Goal: Transaction & Acquisition: Purchase product/service

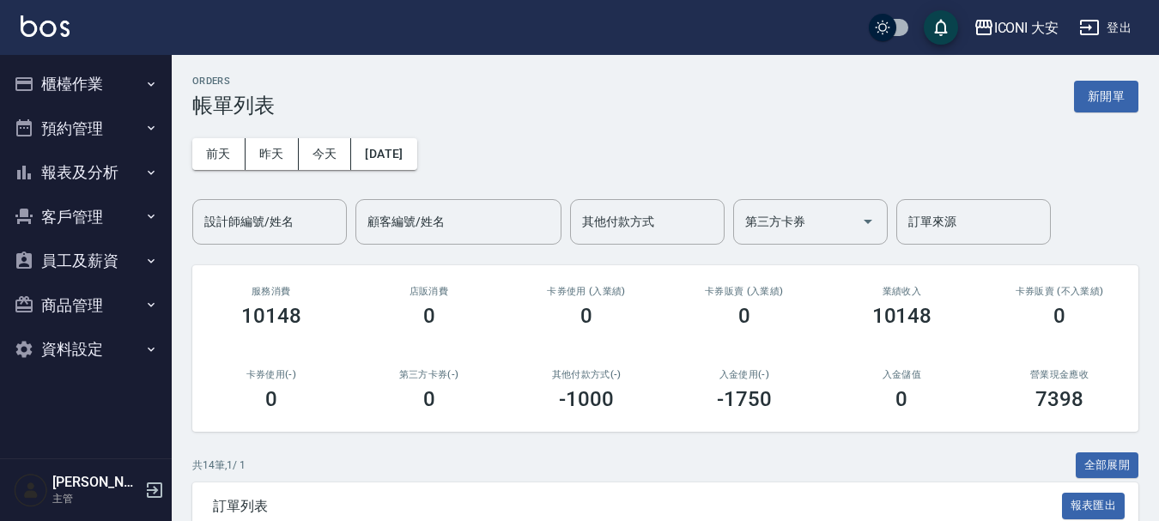
click at [64, 86] on button "櫃檯作業" at bounding box center [86, 84] width 158 height 45
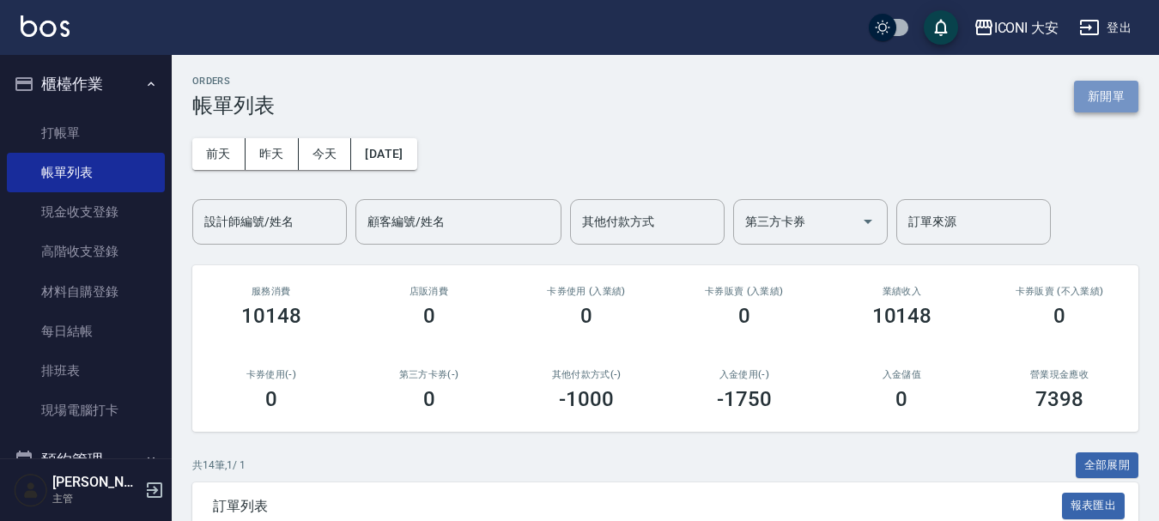
click at [1084, 91] on button "新開單" at bounding box center [1106, 97] width 64 height 32
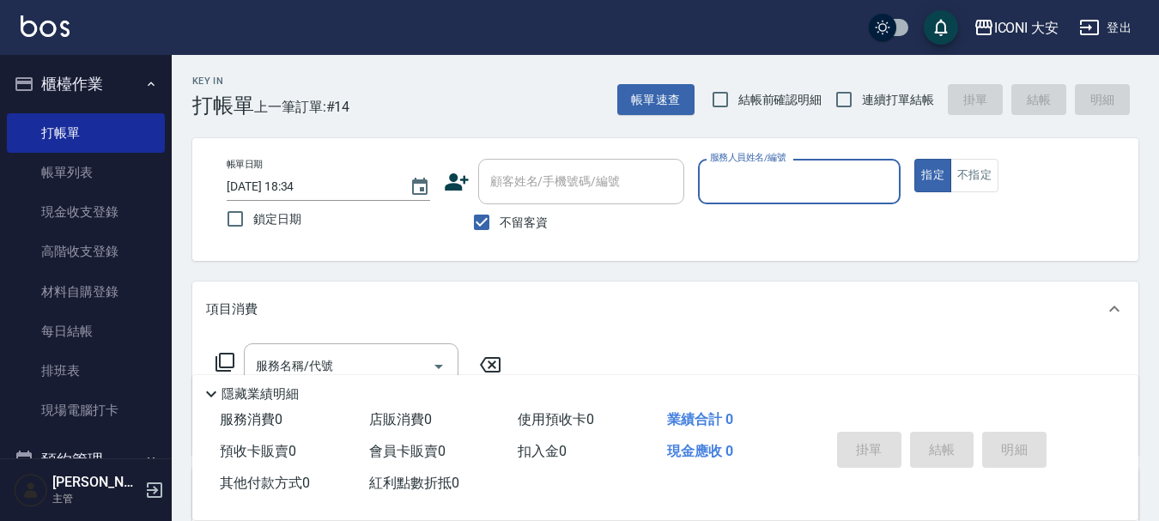
click at [784, 179] on input "服務人員姓名/編號" at bounding box center [800, 182] width 188 height 30
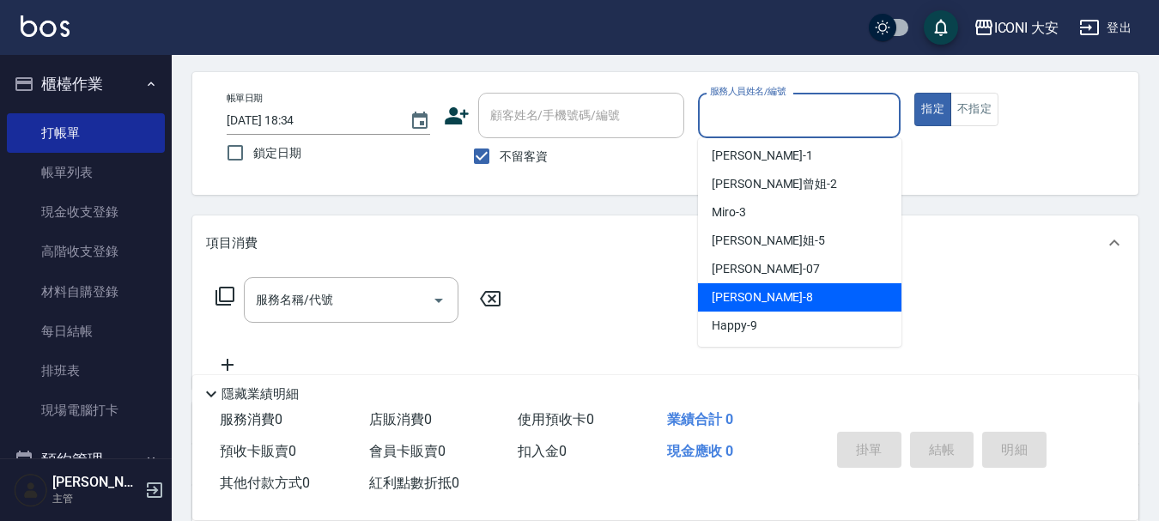
scroll to position [277, 0]
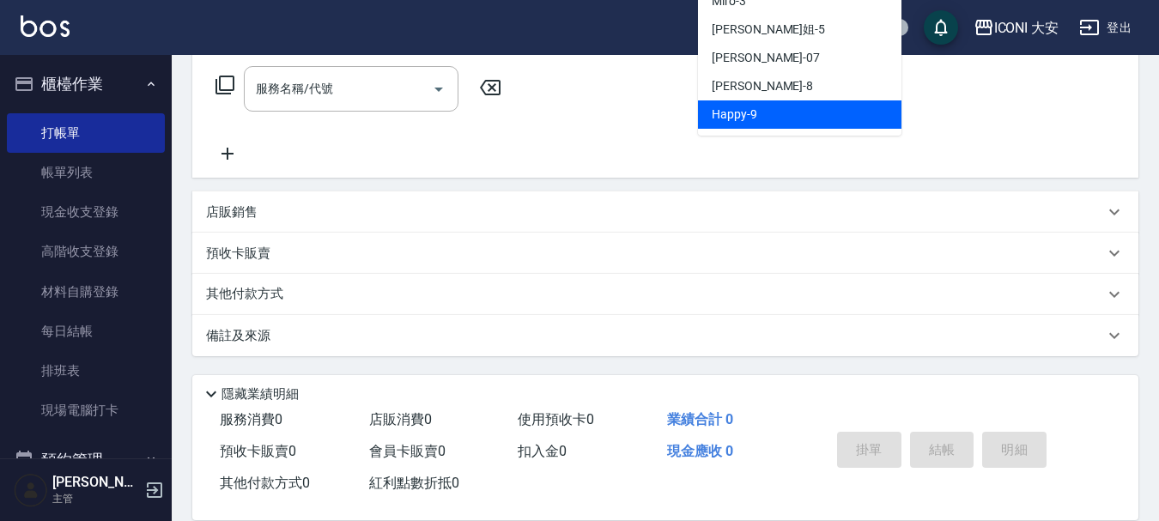
click at [741, 111] on span "Happy -9" at bounding box center [734, 115] width 45 height 18
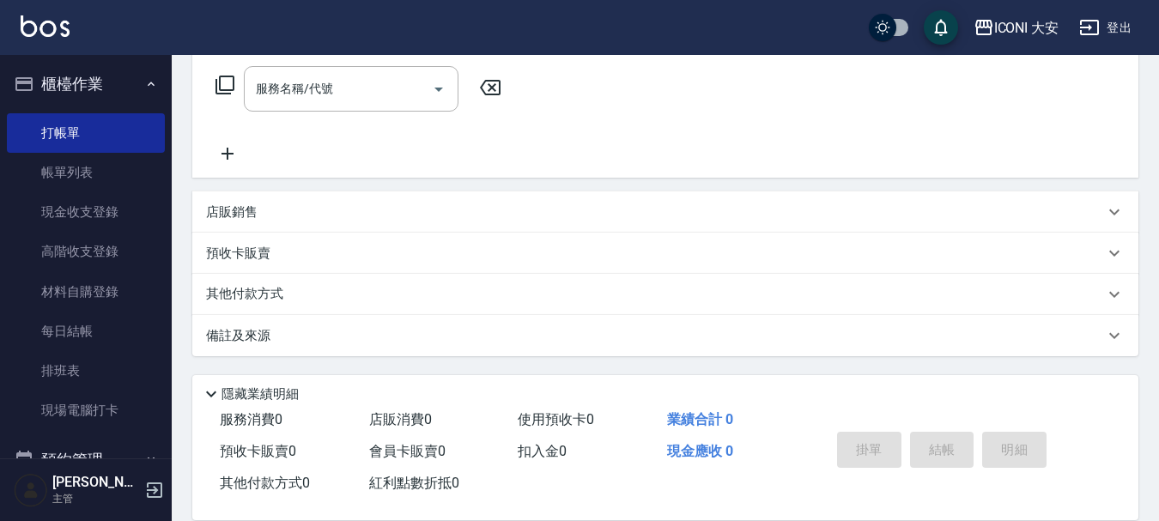
type input "Happy-9"
click at [374, 86] on input "服務名稱/代號" at bounding box center [337, 89] width 173 height 30
click at [374, 91] on input "服務名稱/代號" at bounding box center [337, 89] width 173 height 30
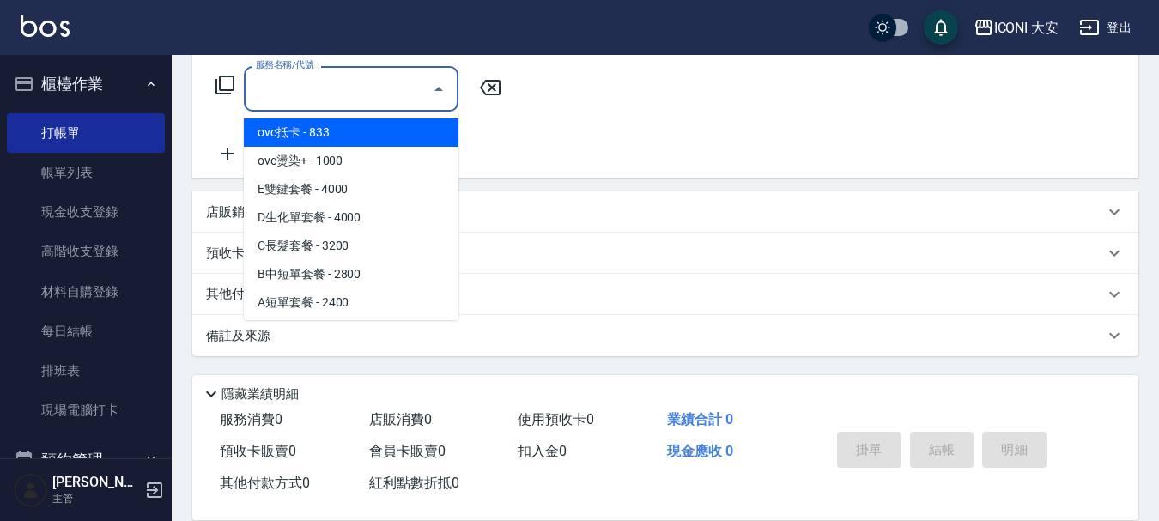
click at [374, 91] on input "服務名稱/代號" at bounding box center [337, 89] width 173 height 30
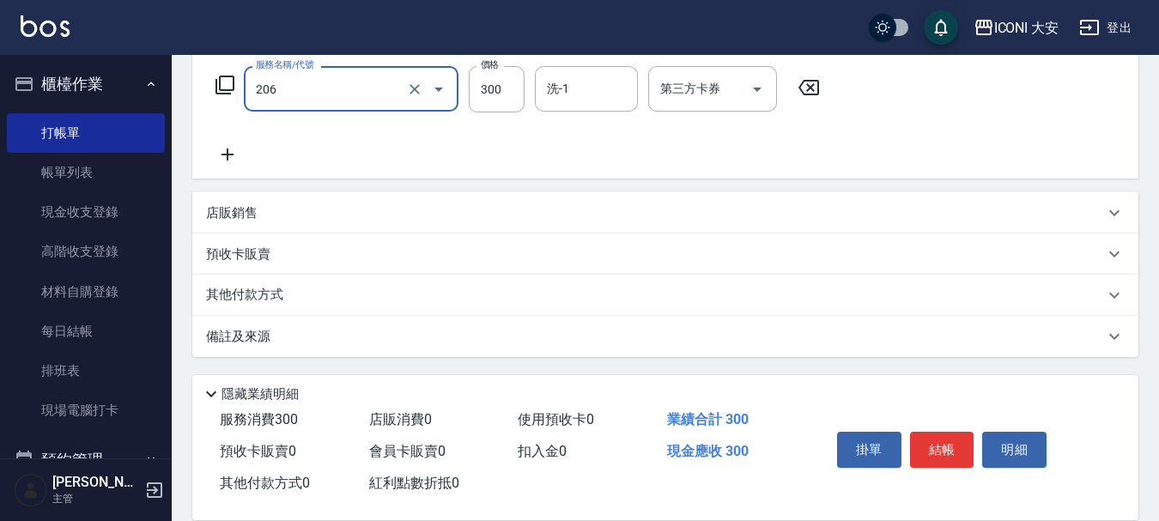
type input "洗髮(206)"
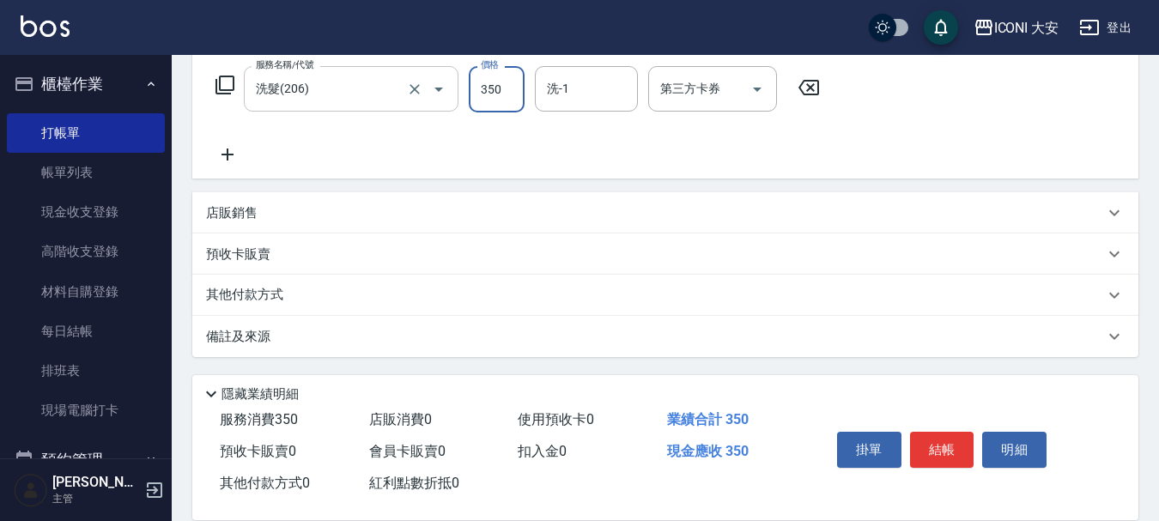
type input "350"
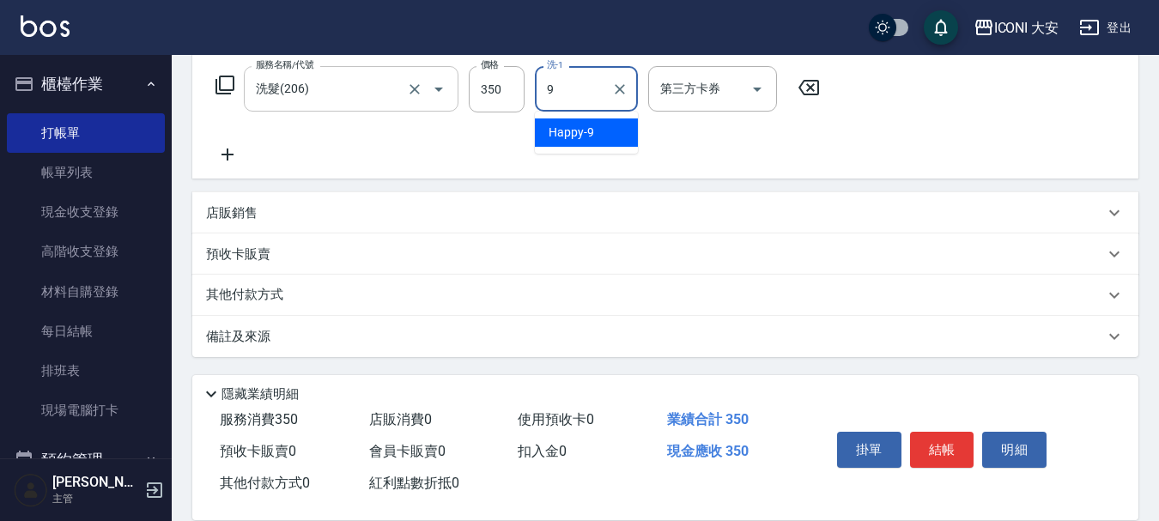
type input "Happy-9"
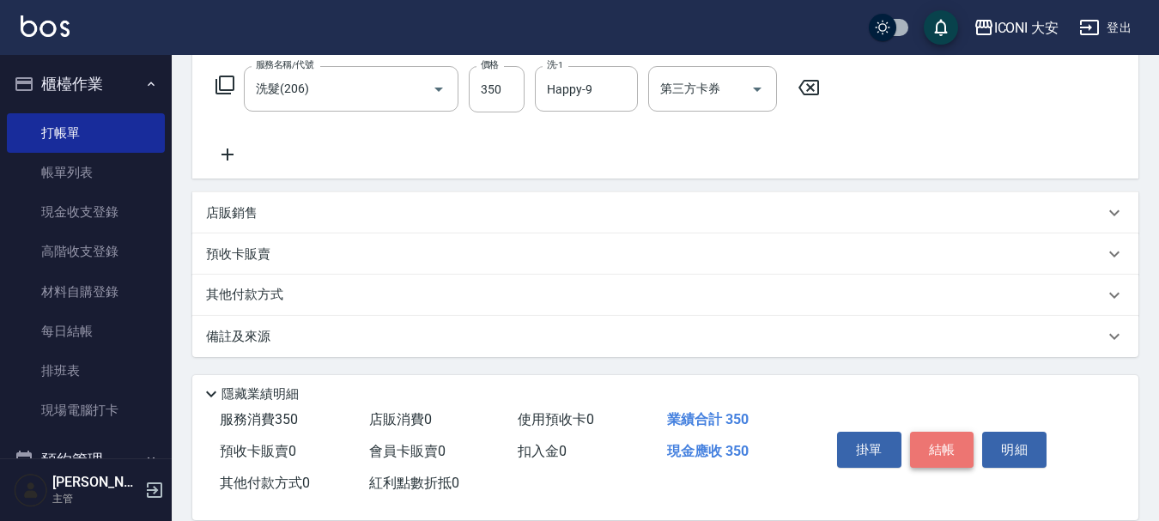
click at [942, 442] on button "結帳" at bounding box center [942, 450] width 64 height 36
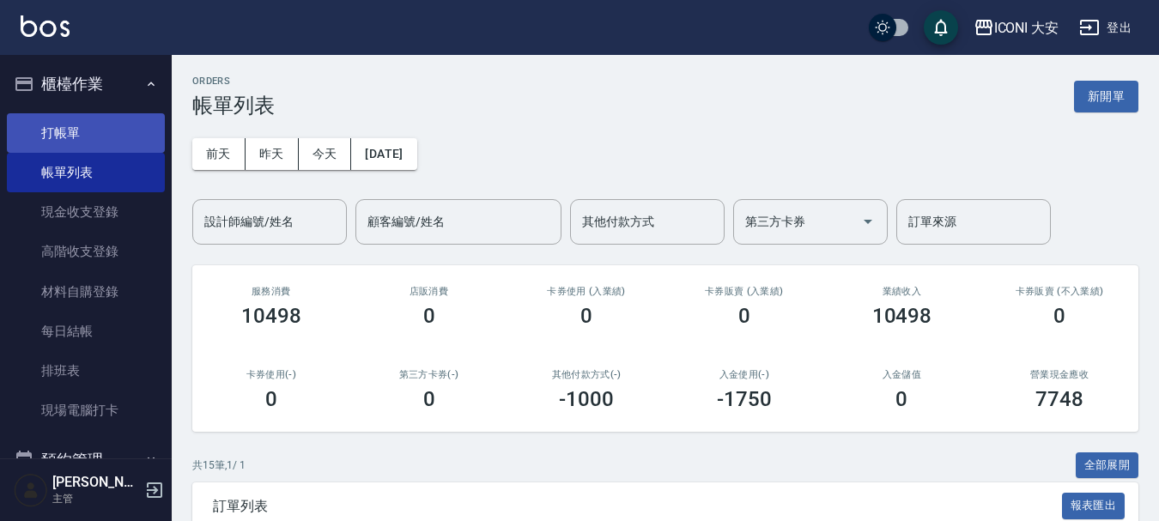
click at [100, 141] on link "打帳單" at bounding box center [86, 132] width 158 height 39
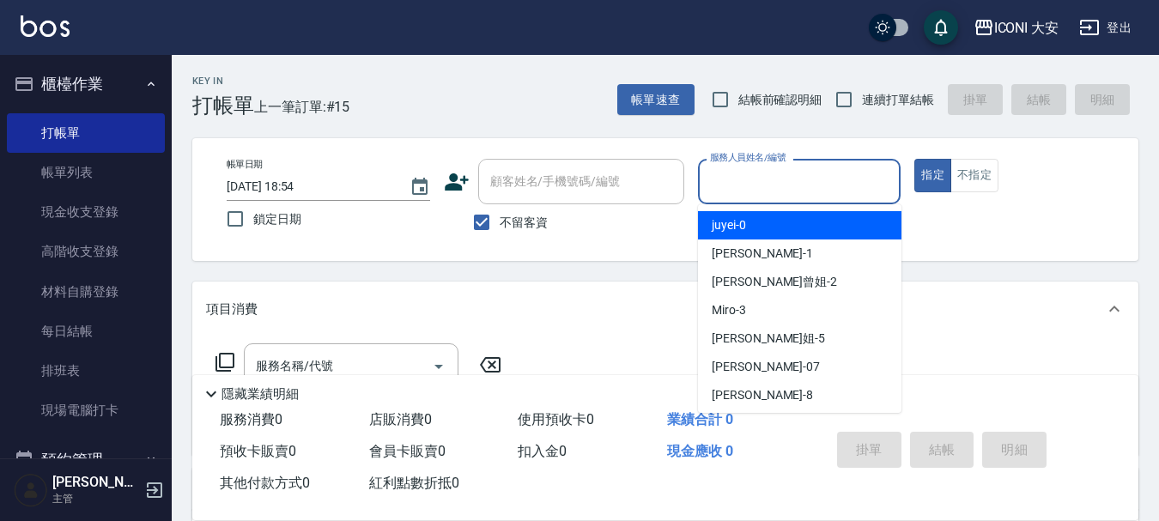
click at [736, 179] on input "服務人員姓名/編號" at bounding box center [800, 182] width 188 height 30
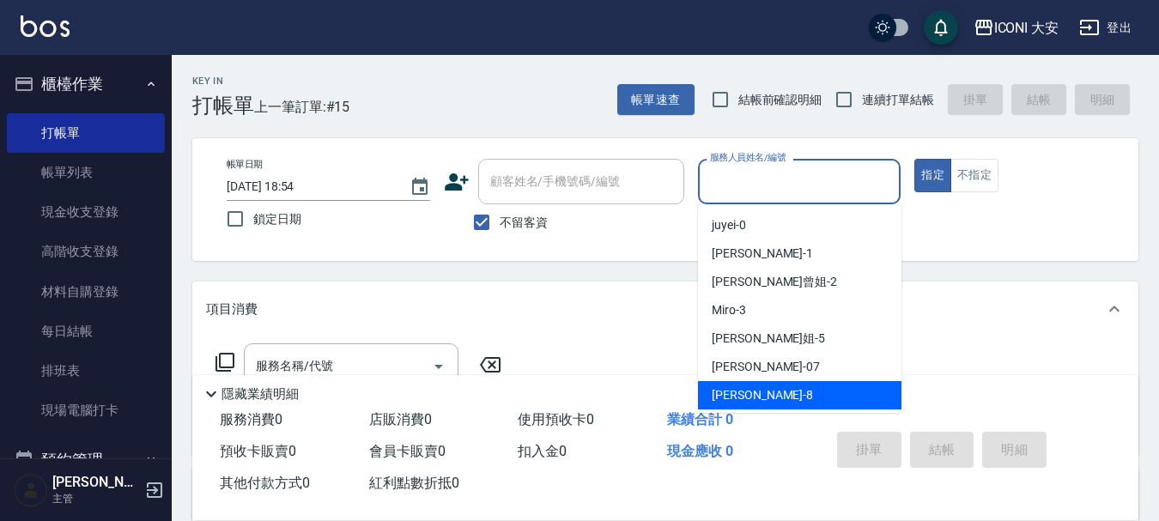
click at [715, 395] on span "Yulisa -8" at bounding box center [762, 395] width 101 height 18
type input "Yulisa-8"
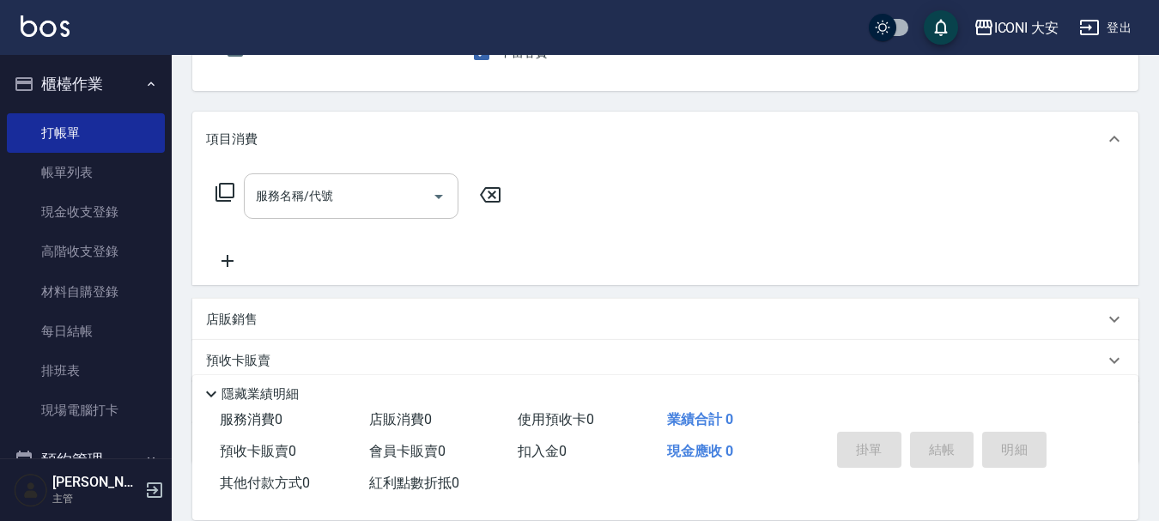
scroll to position [172, 0]
click at [229, 185] on icon at bounding box center [225, 190] width 21 height 21
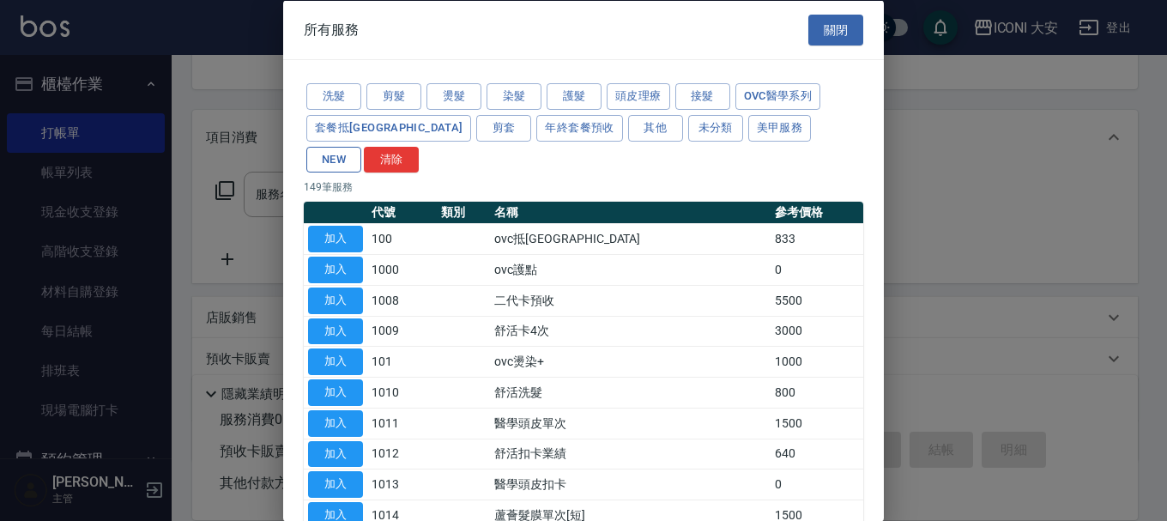
click at [361, 146] on button "NEW" at bounding box center [333, 159] width 55 height 27
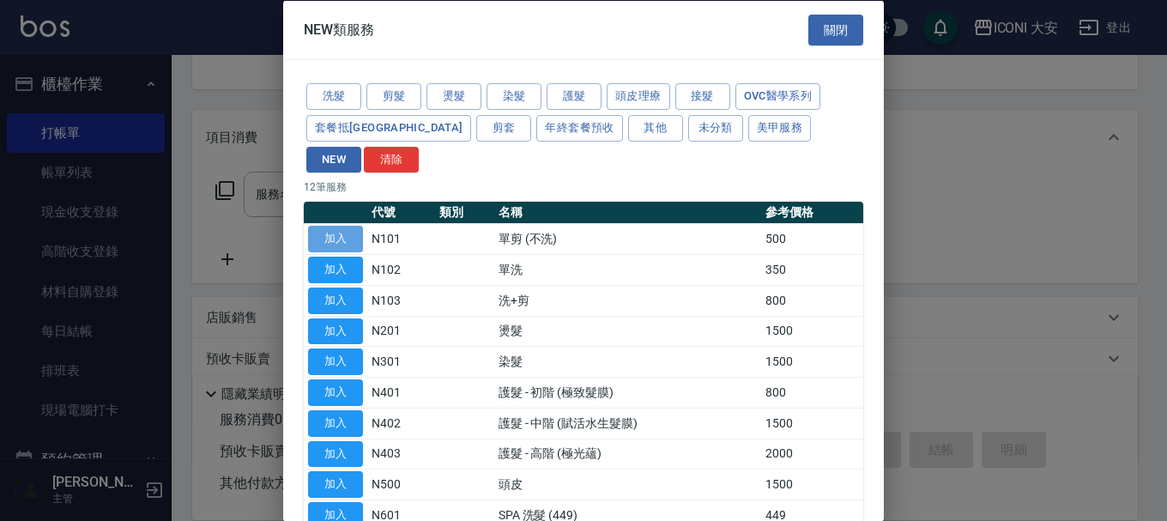
click at [342, 226] on button "加入" at bounding box center [335, 239] width 55 height 27
type input "單剪 (不洗)(N101)"
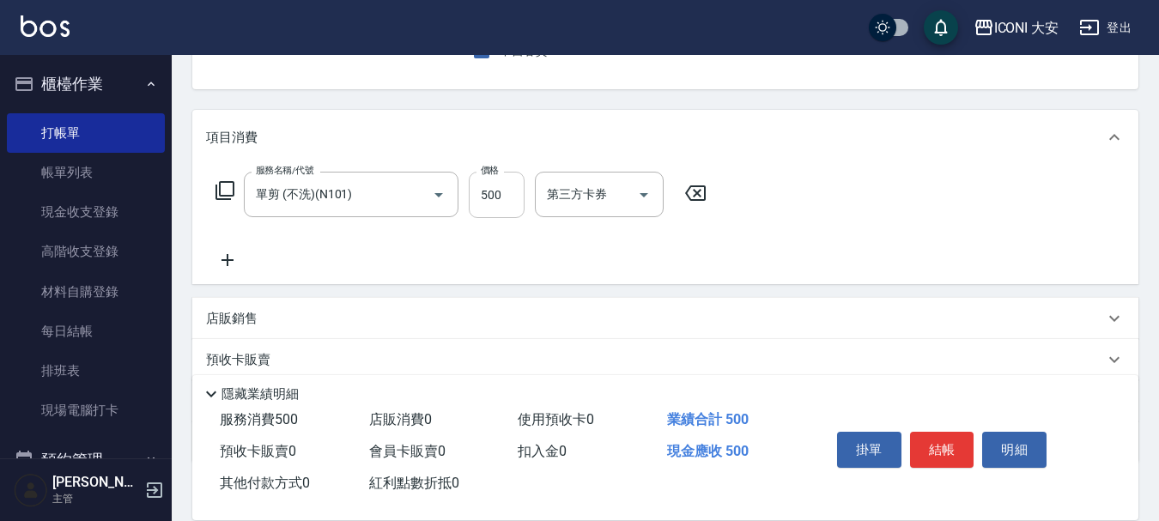
click at [500, 194] on input "500" at bounding box center [497, 195] width 56 height 46
type input "600"
click at [941, 444] on button "結帳" at bounding box center [942, 450] width 64 height 36
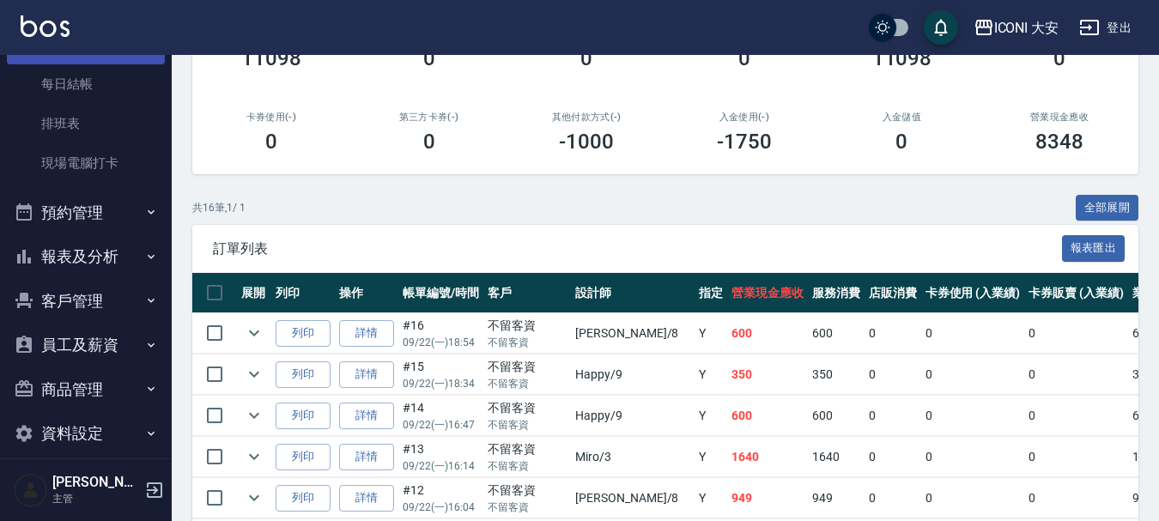
scroll to position [257, 0]
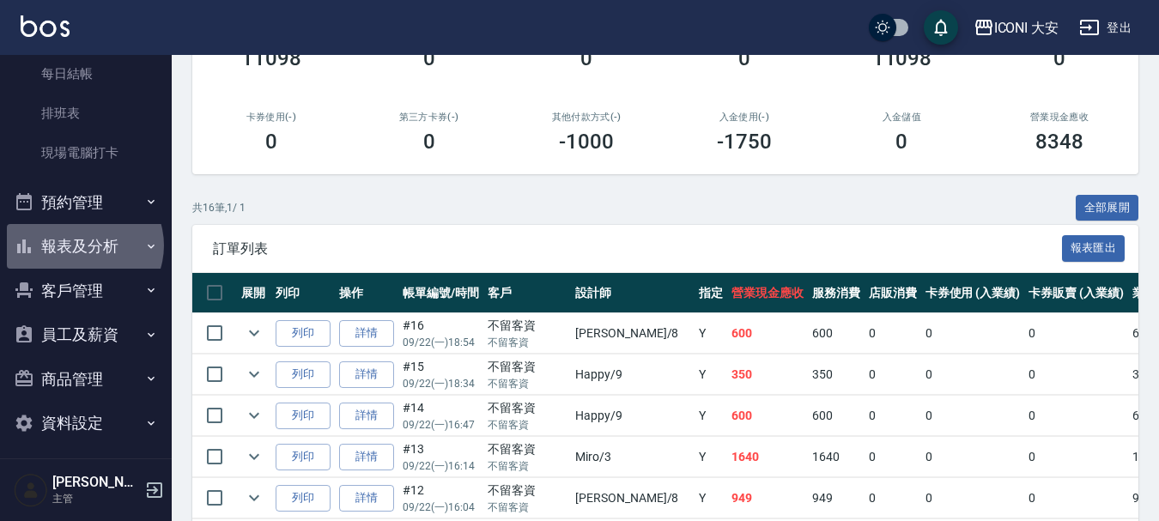
click at [83, 245] on button "報表及分析" at bounding box center [86, 246] width 158 height 45
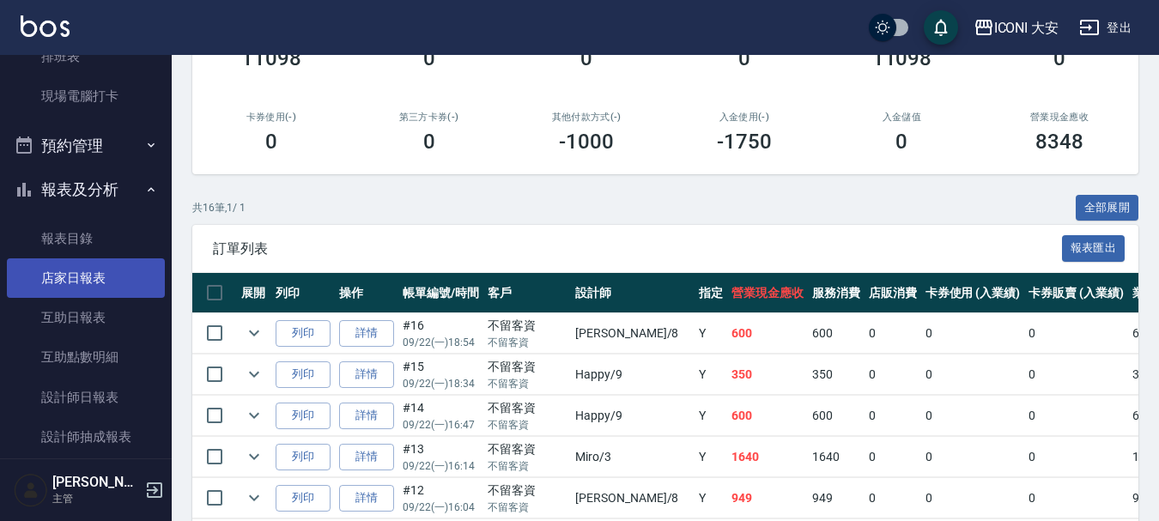
scroll to position [343, 0]
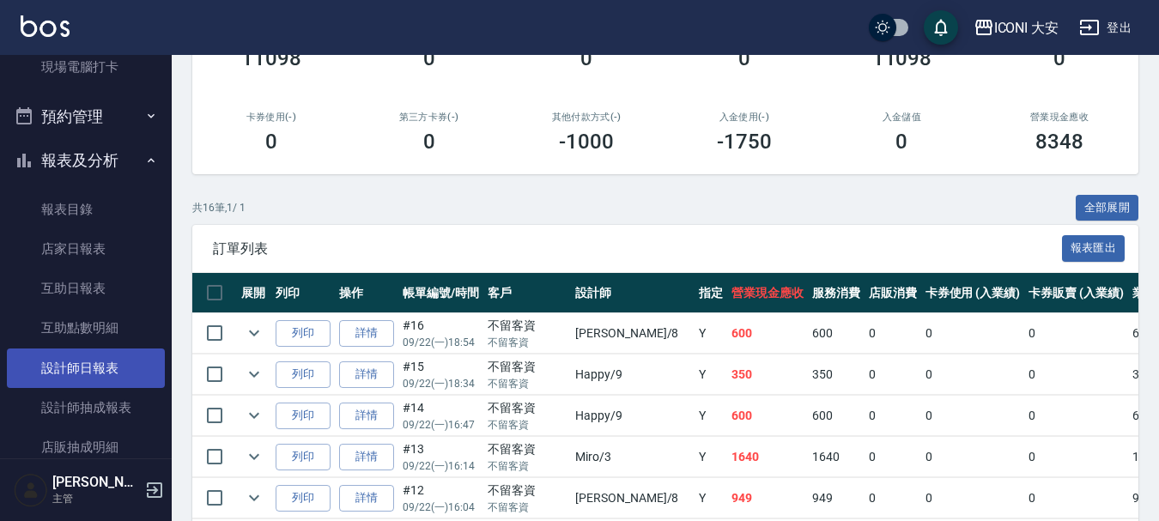
click at [88, 372] on link "設計師日報表" at bounding box center [86, 367] width 158 height 39
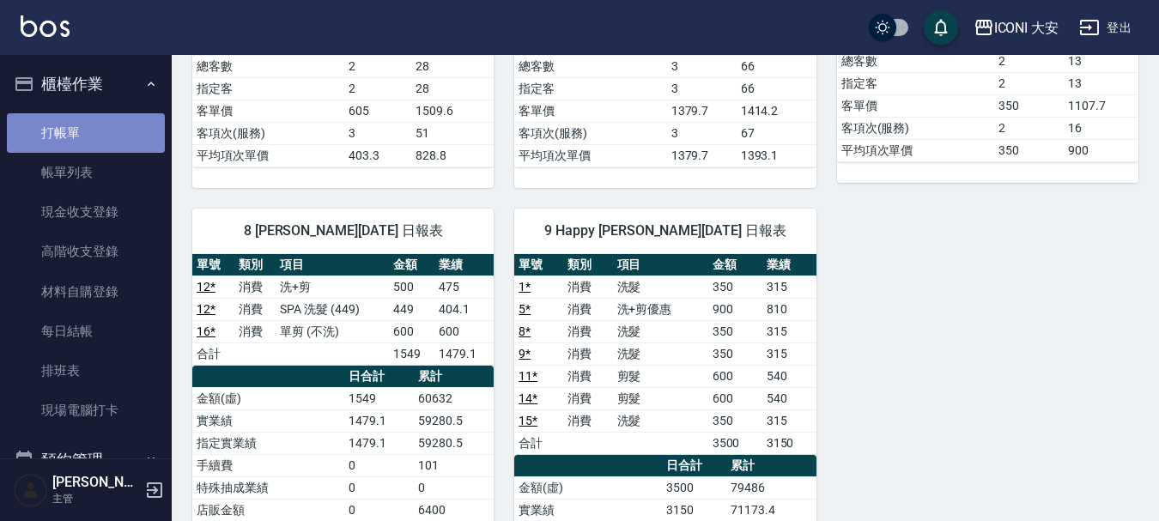
click at [90, 133] on link "打帳單" at bounding box center [86, 132] width 158 height 39
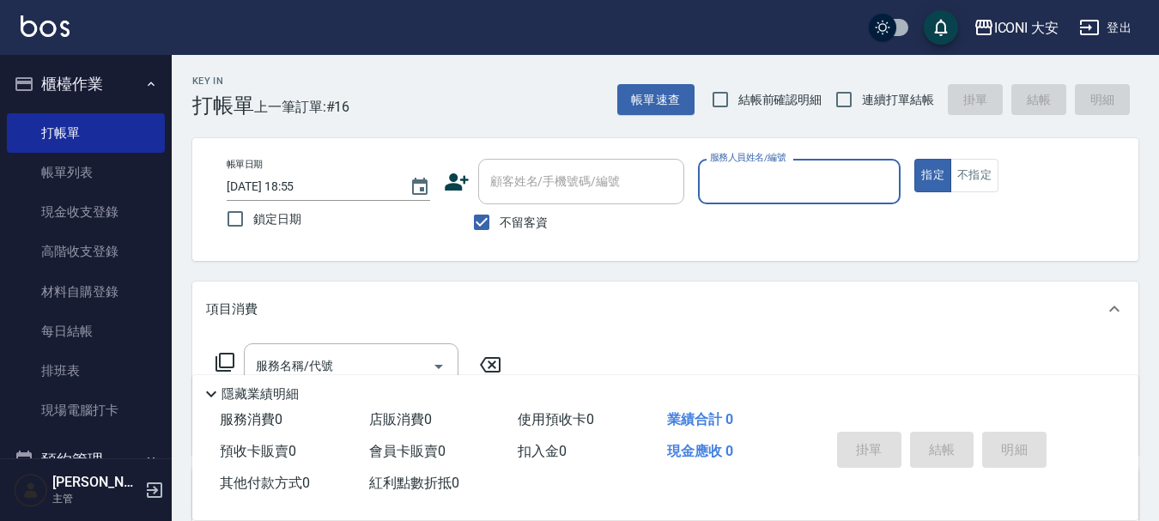
click at [735, 192] on input "服務人員姓名/編號" at bounding box center [800, 182] width 188 height 30
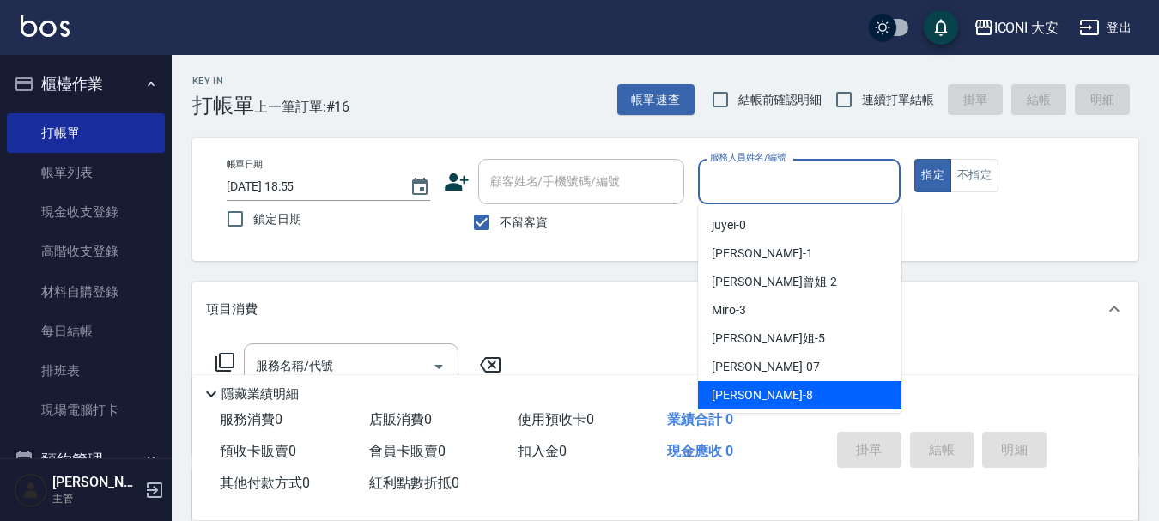
click at [730, 399] on span "Yulisa -8" at bounding box center [762, 395] width 101 height 18
type input "Yulisa-8"
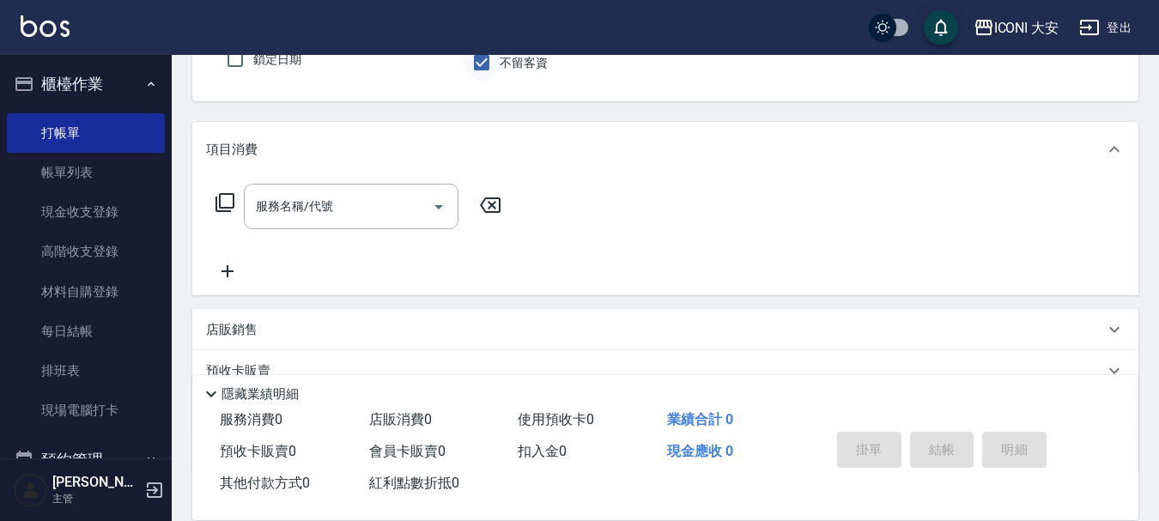
scroll to position [172, 0]
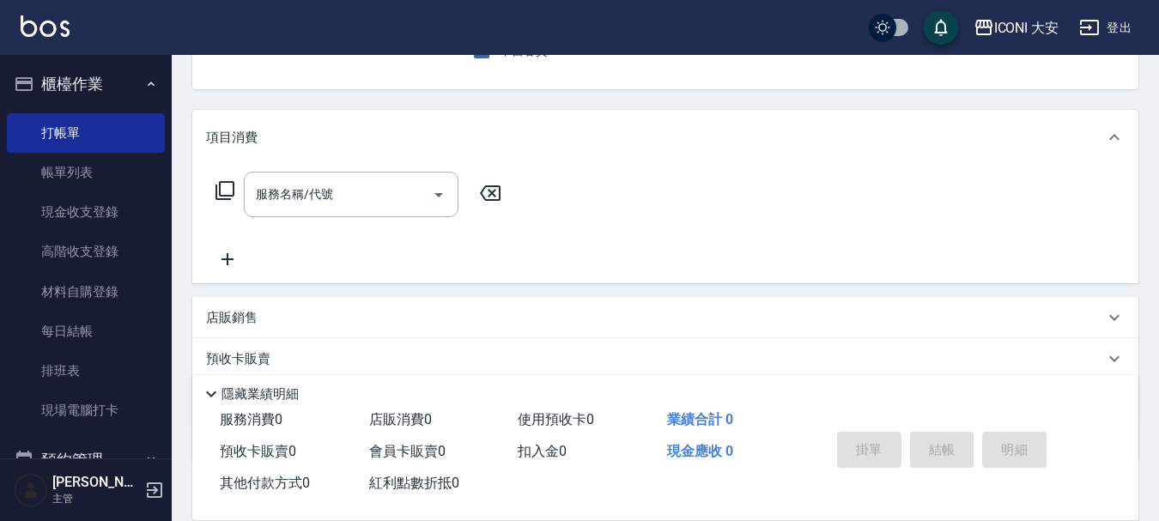
click at [226, 186] on icon at bounding box center [225, 190] width 21 height 21
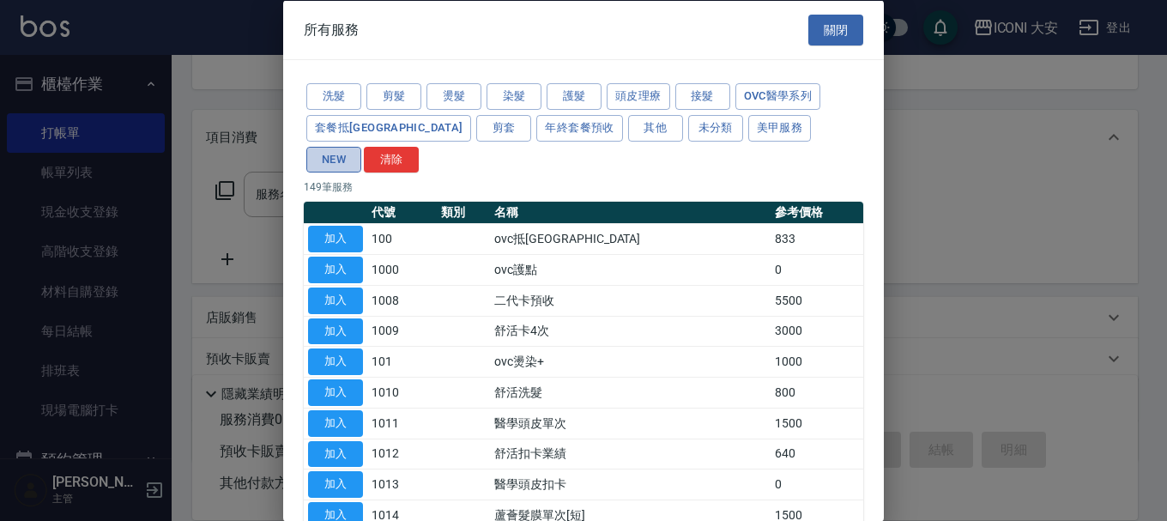
click at [361, 146] on button "NEW" at bounding box center [333, 159] width 55 height 27
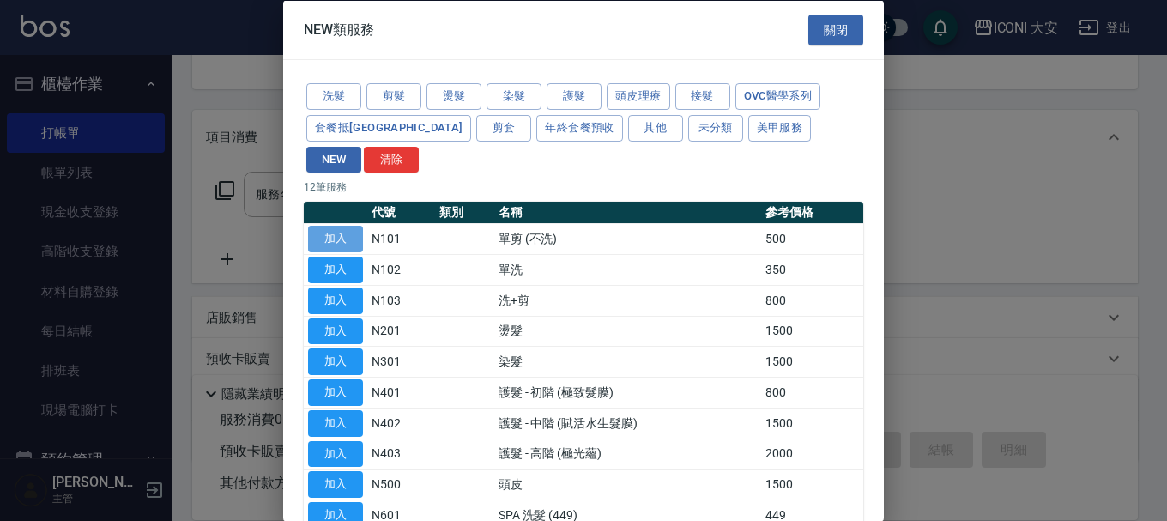
click at [339, 226] on button "加入" at bounding box center [335, 239] width 55 height 27
type input "單剪 (不洗)(N101)"
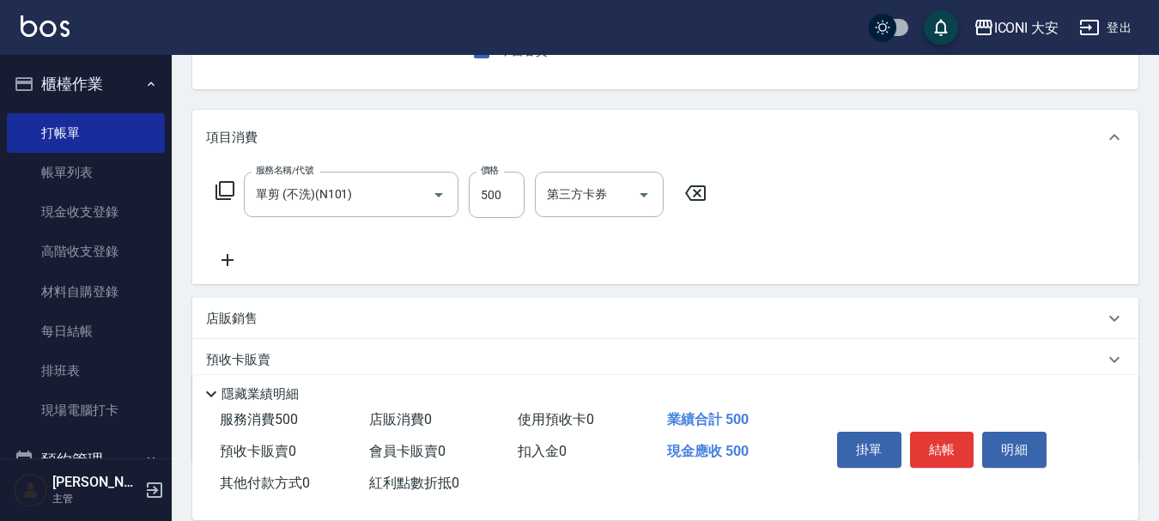
click at [229, 191] on icon at bounding box center [225, 190] width 21 height 21
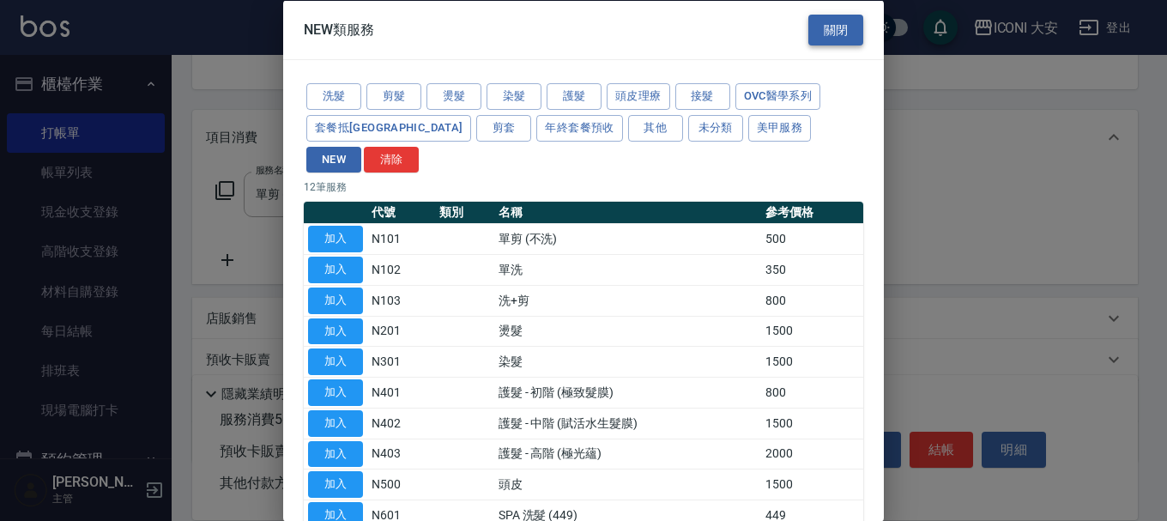
click at [845, 33] on button "關閉" at bounding box center [835, 30] width 55 height 32
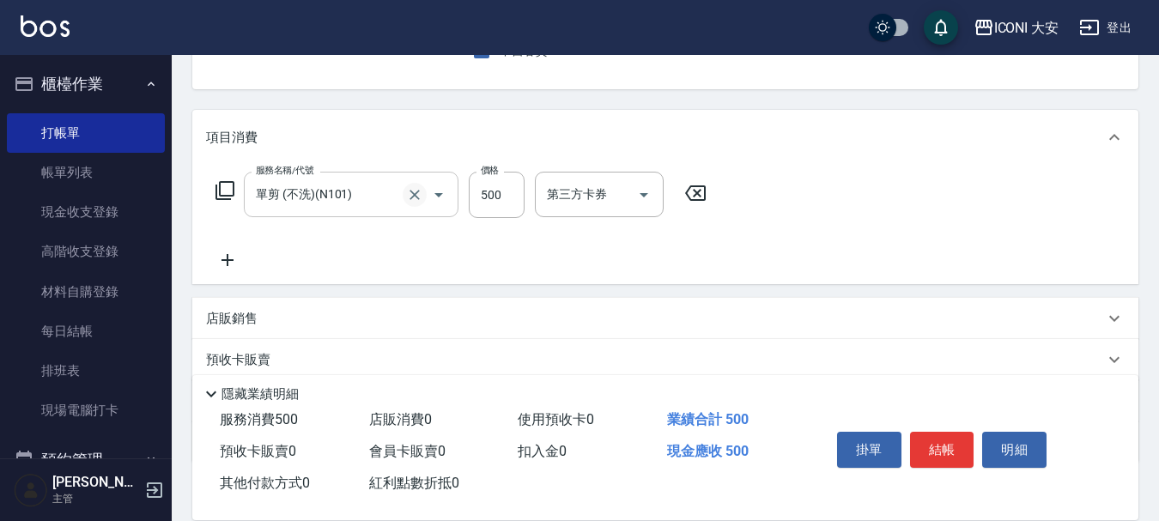
click at [414, 194] on icon "Clear" at bounding box center [414, 195] width 10 height 10
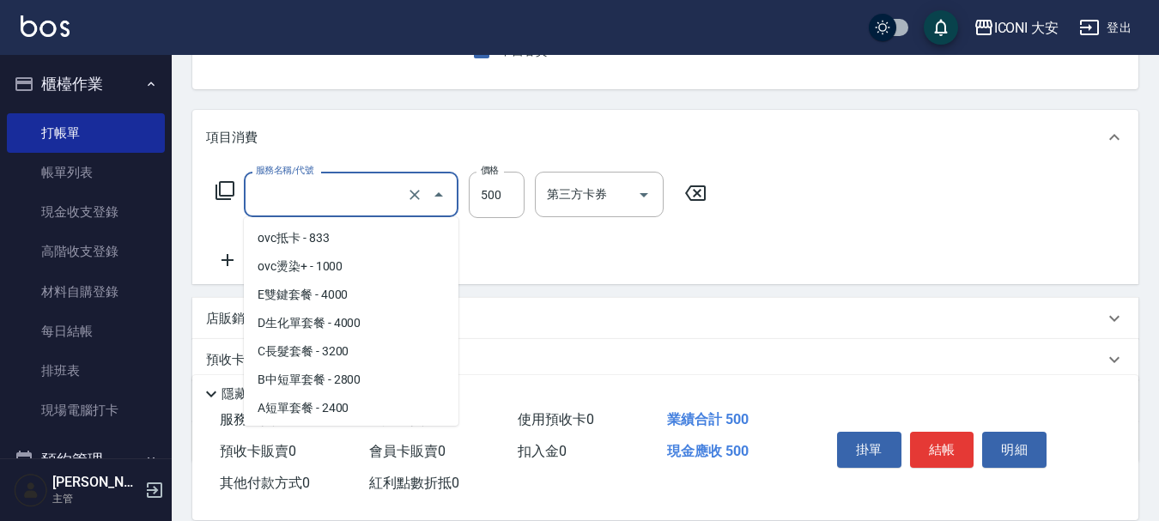
click at [354, 194] on input "服務名稱/代號" at bounding box center [326, 194] width 151 height 30
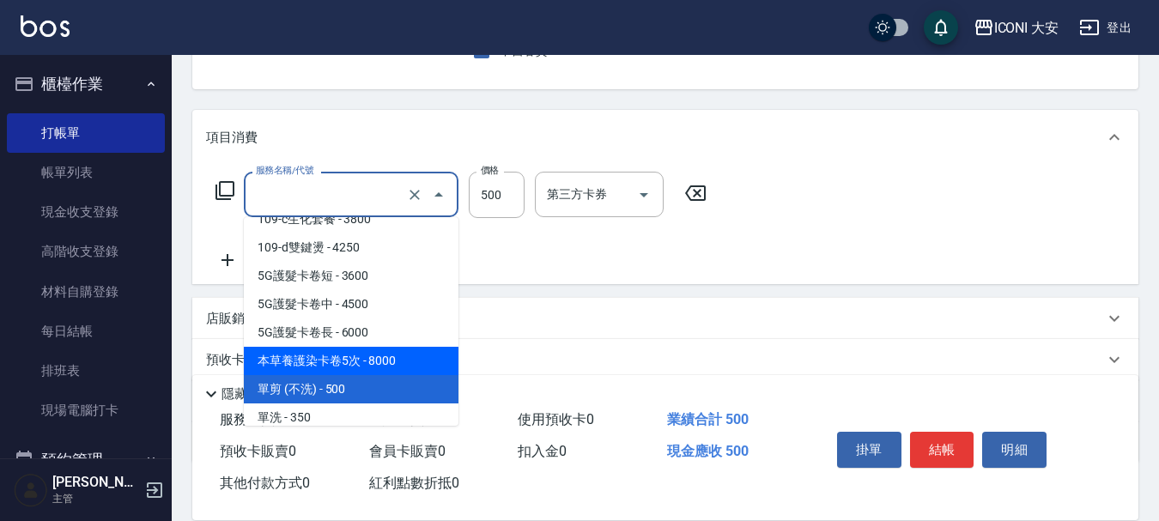
scroll to position [3793, 0]
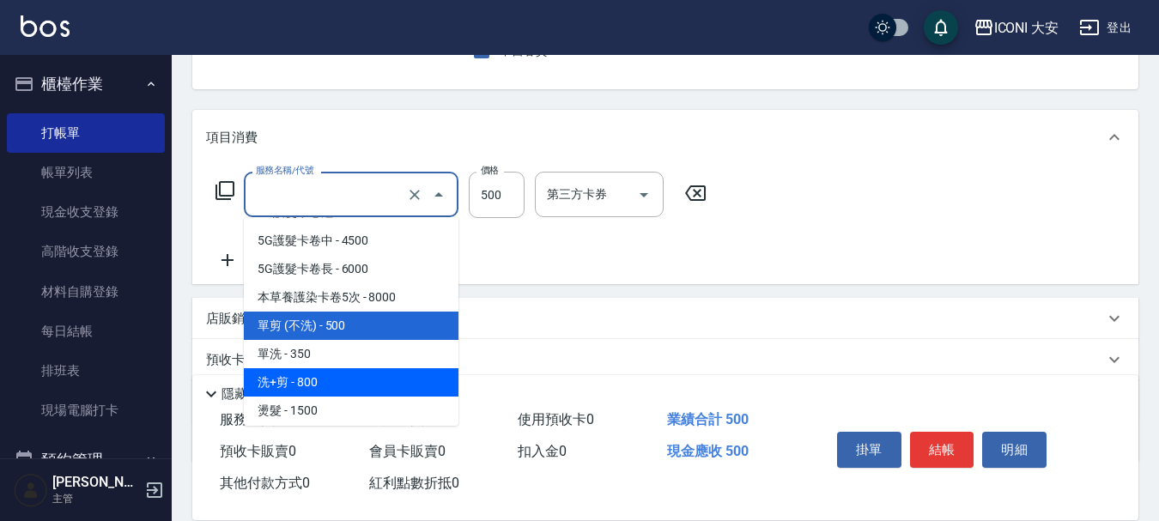
click at [300, 385] on span "洗+剪 - 800" at bounding box center [351, 382] width 215 height 28
type input "洗+剪(N103)"
type input "800"
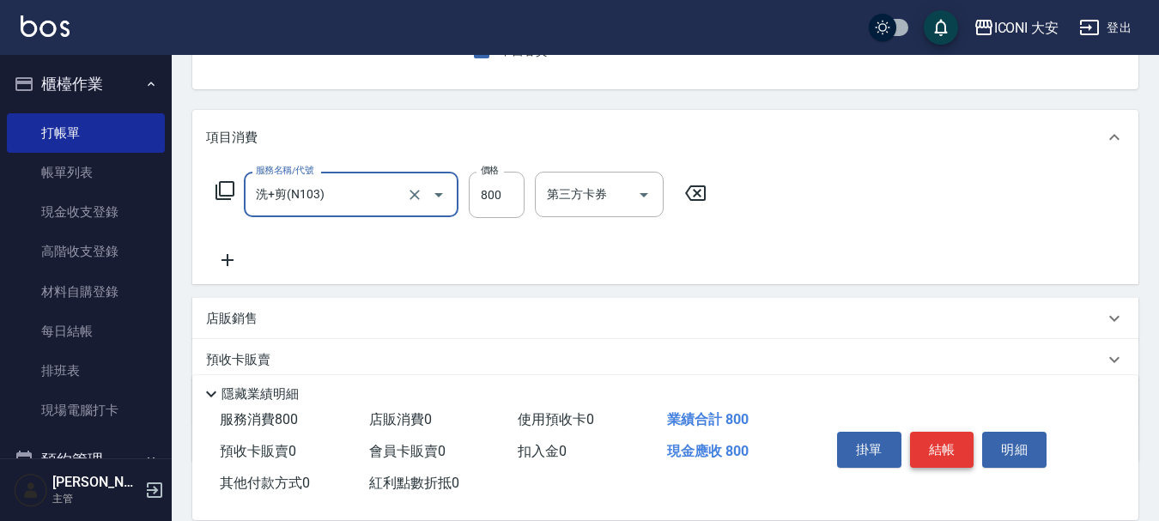
click at [944, 445] on button "結帳" at bounding box center [942, 450] width 64 height 36
